Goal: Information Seeking & Learning: Learn about a topic

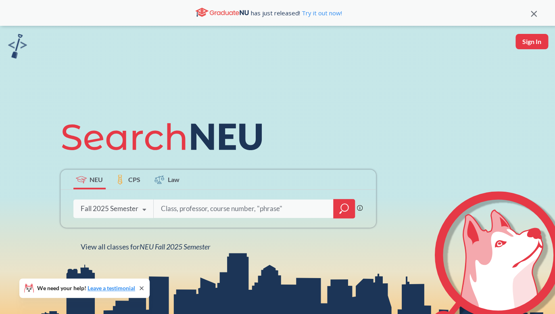
click at [181, 214] on input "search" at bounding box center [244, 208] width 168 height 17
type input "CSYE7380"
click at [345, 207] on icon "magnifying glass" at bounding box center [344, 208] width 10 height 11
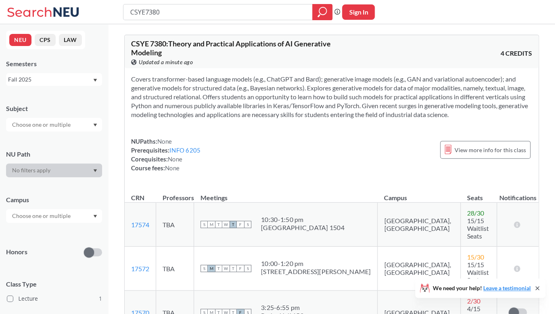
drag, startPoint x: 168, startPoint y: 15, endPoint x: 56, endPoint y: -34, distance: 121.8
click at [130, 5] on input "CSYE7380" at bounding box center [218, 12] width 177 height 14
type input "INFO5002"
click at [324, 12] on icon "magnifying glass" at bounding box center [323, 11] width 10 height 11
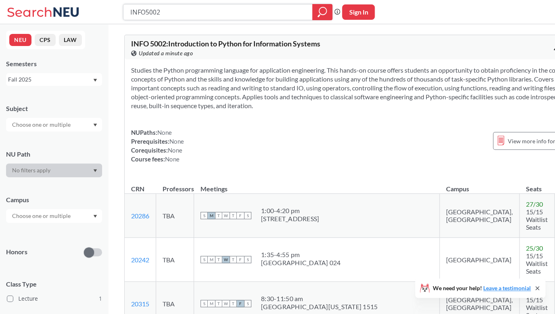
drag, startPoint x: 170, startPoint y: 17, endPoint x: 106, endPoint y: -14, distance: 71.5
click at [130, 5] on input "INFO5002" at bounding box center [218, 12] width 177 height 14
type input "DAMG6105"
click at [326, 18] on div at bounding box center [322, 12] width 20 height 16
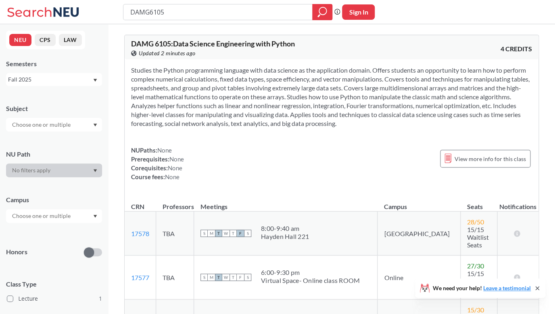
click at [400, 100] on section "Studies the Python programming language with data science as the application do…" at bounding box center [331, 97] width 401 height 62
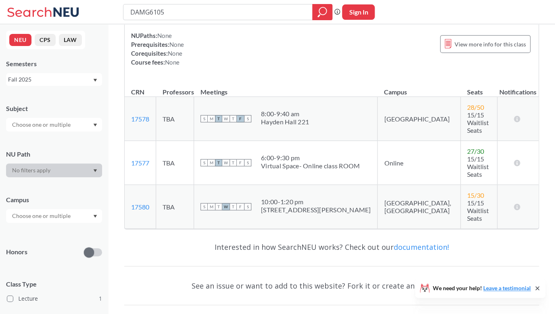
scroll to position [116, 0]
